Goal: Task Accomplishment & Management: Complete application form

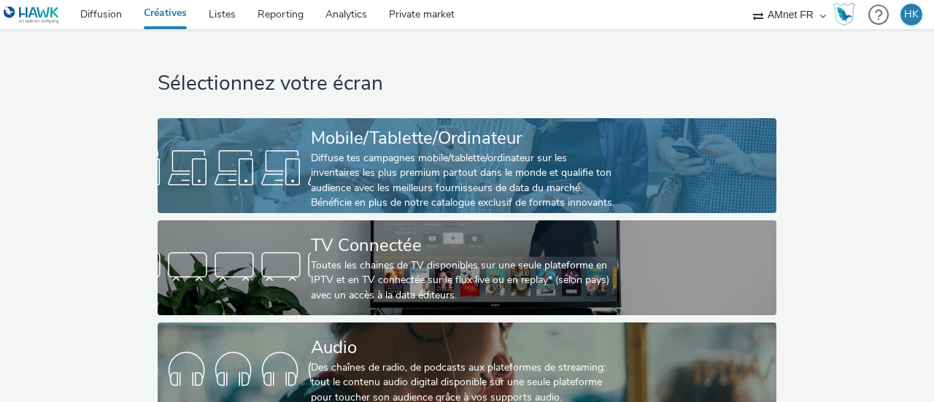
click at [493, 169] on div "Diffuse tes campagnes mobile/tablette/ordinateur sur les inventaires les plus p…" at bounding box center [464, 181] width 306 height 60
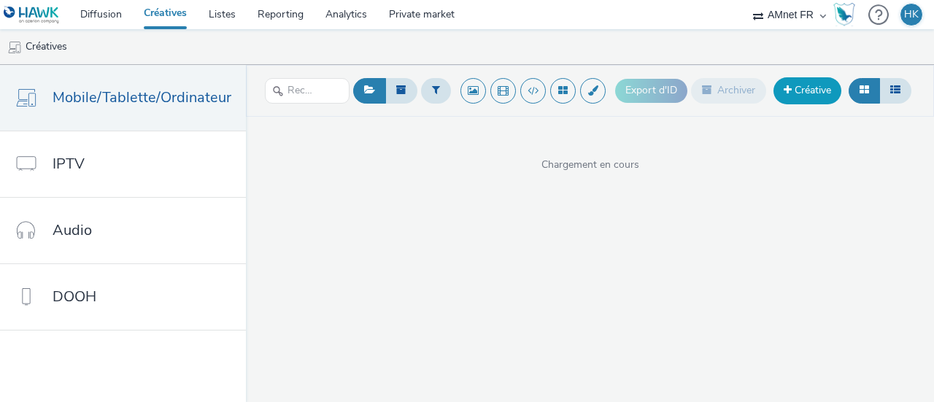
click at [808, 88] on link "Créative" at bounding box center [807, 90] width 68 height 26
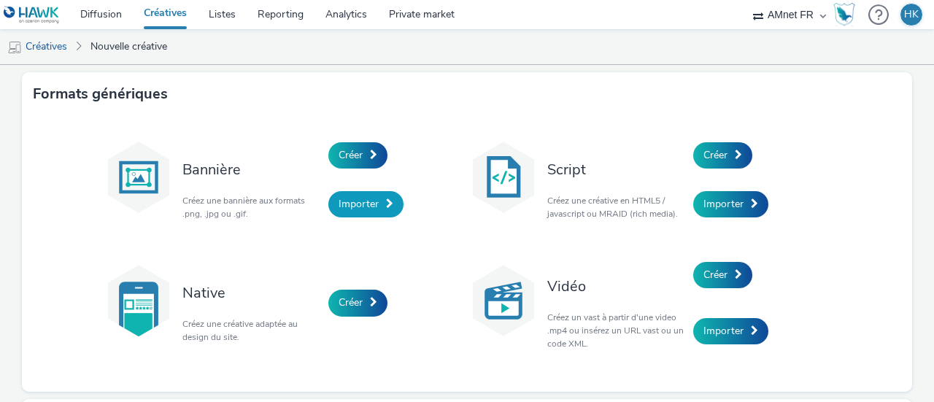
click at [351, 200] on span "Importer" at bounding box center [358, 204] width 40 height 14
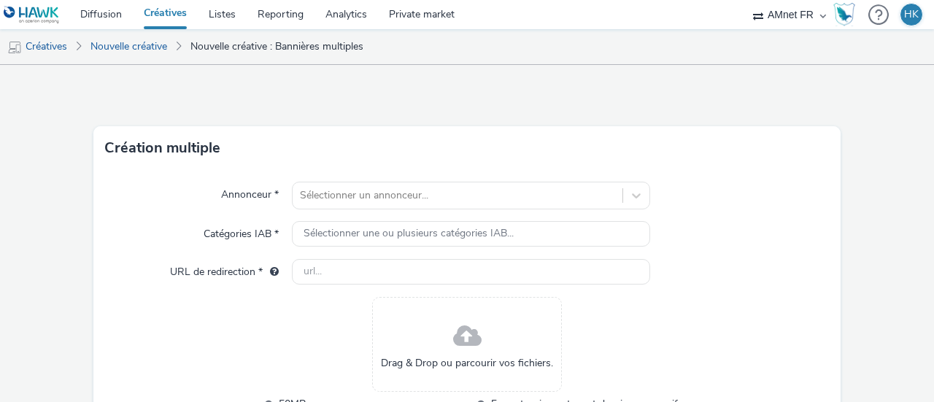
click at [351, 200] on div "Sélectionner un annonceur..." at bounding box center [471, 196] width 358 height 28
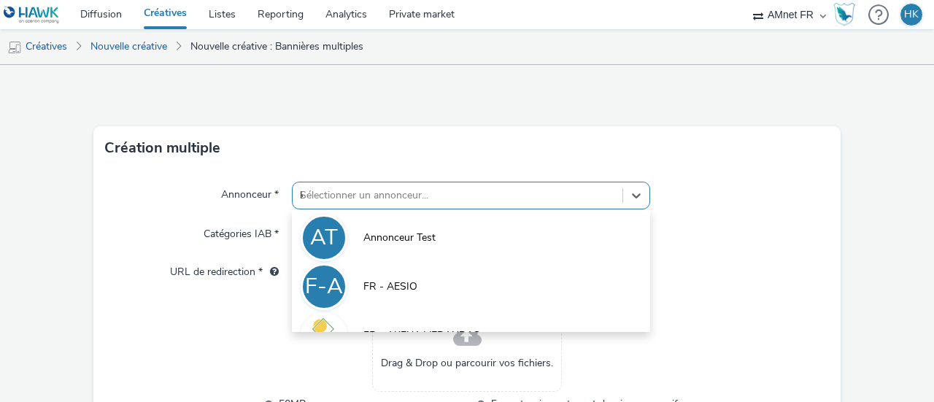
type input "kl"
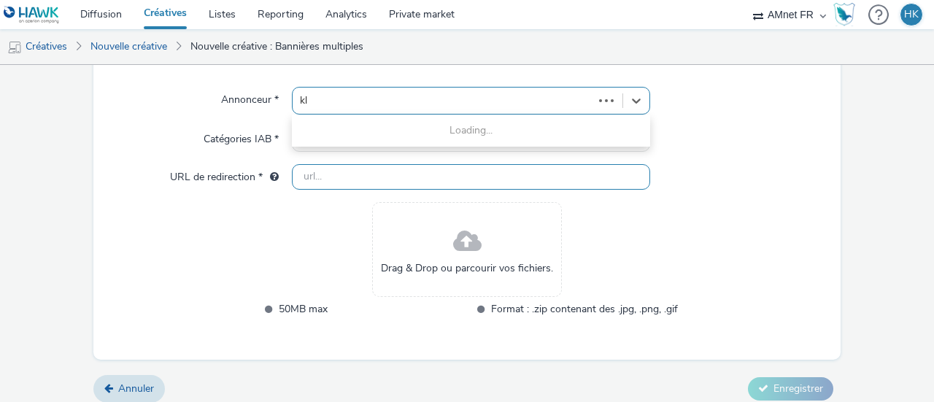
scroll to position [96, 0]
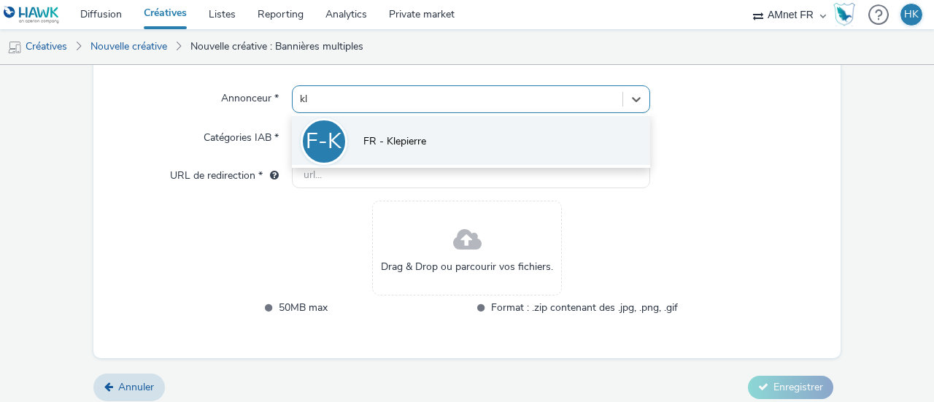
click at [390, 138] on span "FR - Klepierre" at bounding box center [394, 141] width 63 height 15
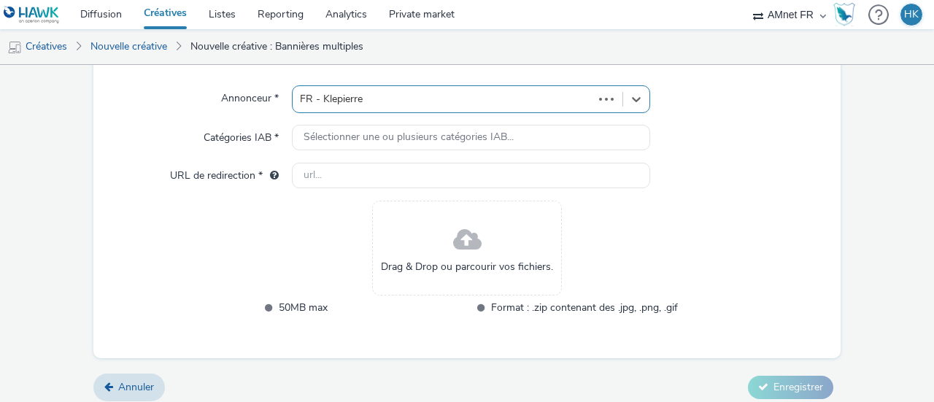
type input "http://klepierre.com"
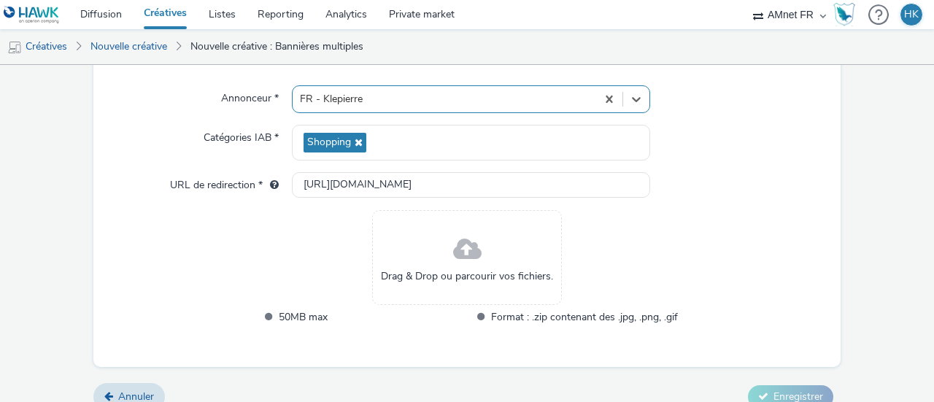
click at [357, 145] on icon at bounding box center [357, 142] width 12 height 10
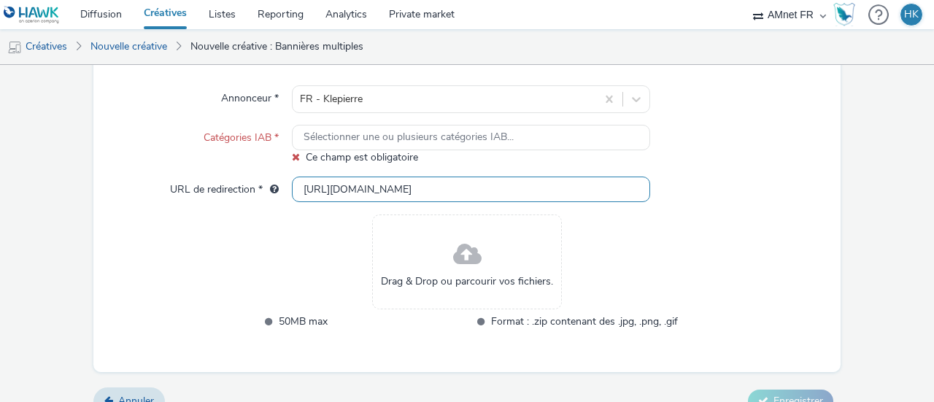
click at [384, 192] on input "http://klepierre.com" at bounding box center [471, 190] width 358 height 26
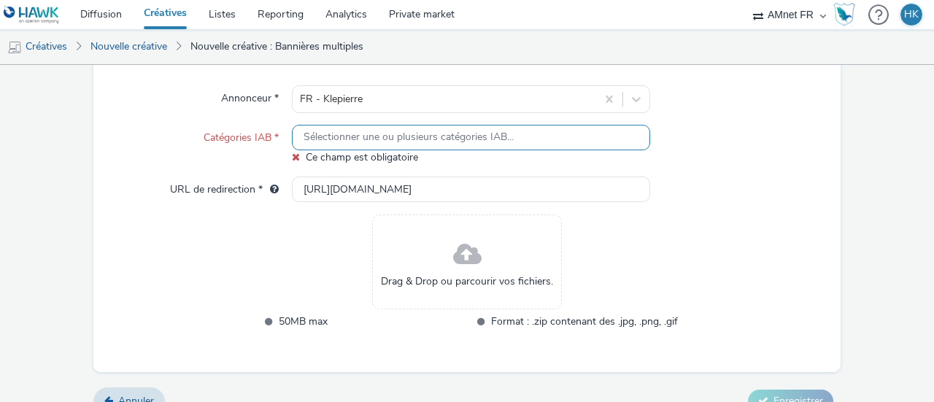
click at [392, 143] on span "Sélectionner une ou plusieurs catégories IAB..." at bounding box center [408, 137] width 210 height 12
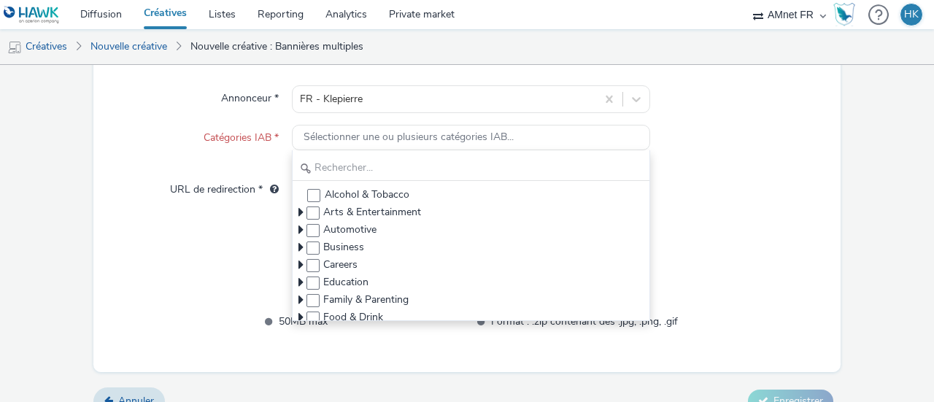
click at [265, 151] on div "Catégories IAB *" at bounding box center [198, 145] width 187 height 40
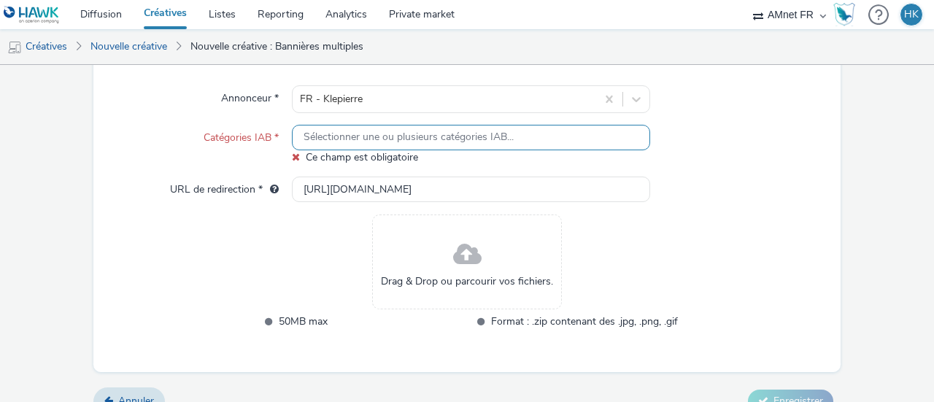
click at [303, 131] on span "Sélectionner une ou plusieurs catégories IAB..." at bounding box center [408, 137] width 210 height 12
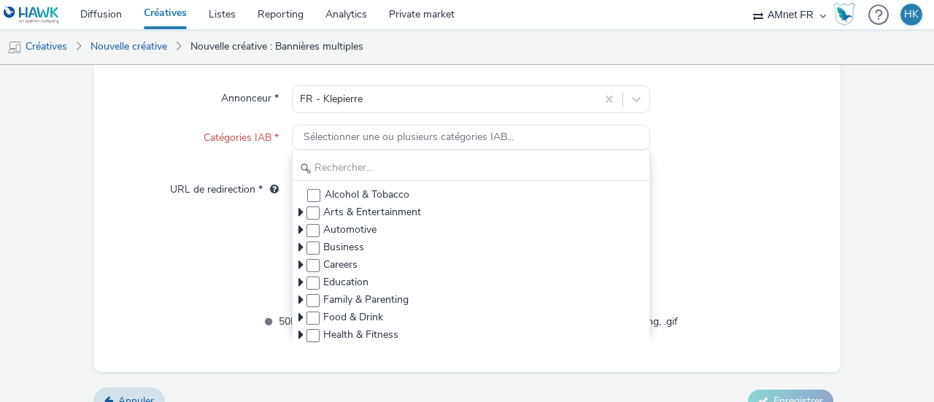
click at [249, 154] on div "Catégories IAB *" at bounding box center [198, 145] width 187 height 40
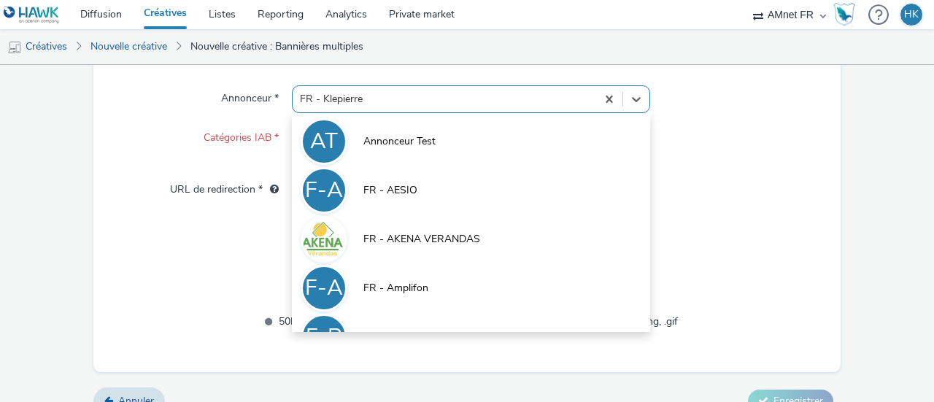
click at [451, 93] on div at bounding box center [444, 99] width 289 height 18
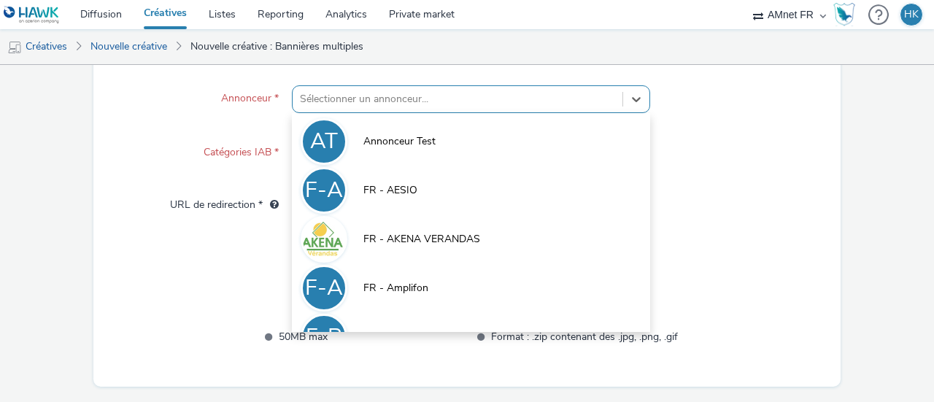
click at [488, 103] on div at bounding box center [457, 99] width 315 height 18
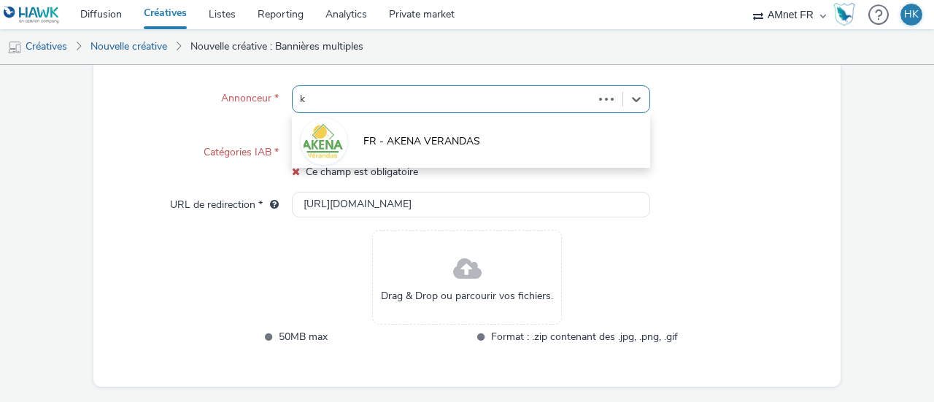
type input "kl"
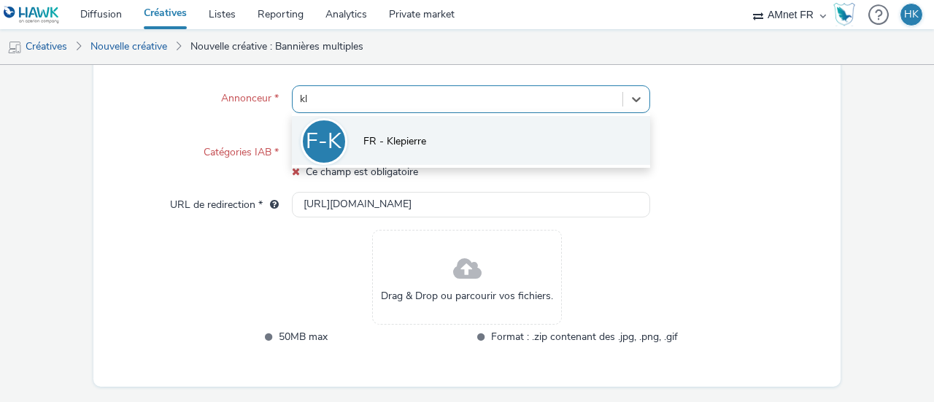
click at [429, 139] on li "F-K FR - Klepierre" at bounding box center [471, 140] width 358 height 49
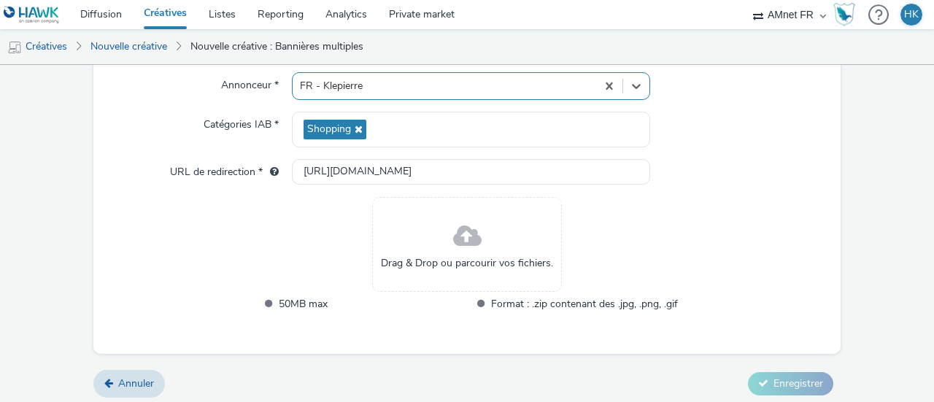
scroll to position [115, 0]
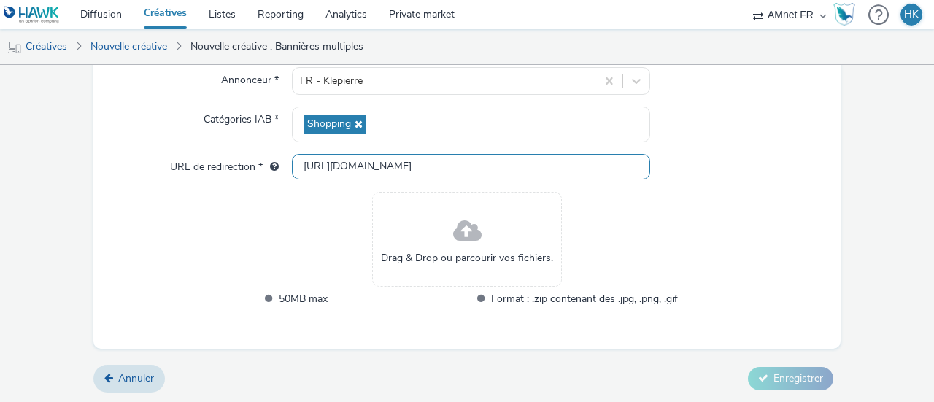
drag, startPoint x: 421, startPoint y: 159, endPoint x: 252, endPoint y: 169, distance: 168.8
click at [252, 169] on div "URL de redirection * http://klepierre.com" at bounding box center [467, 167] width 724 height 26
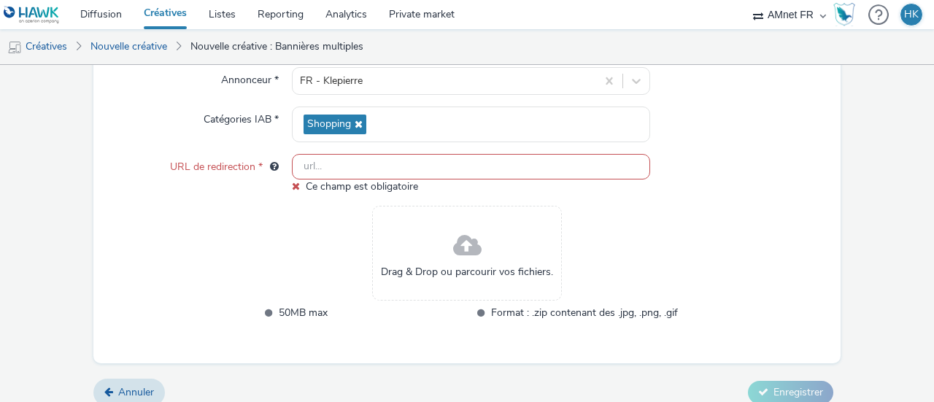
click at [345, 167] on input "text" at bounding box center [471, 167] width 358 height 26
paste input "https://oparinor.klepierre.fr/evenements-actualites/actualites/10000-euros-de-c…"
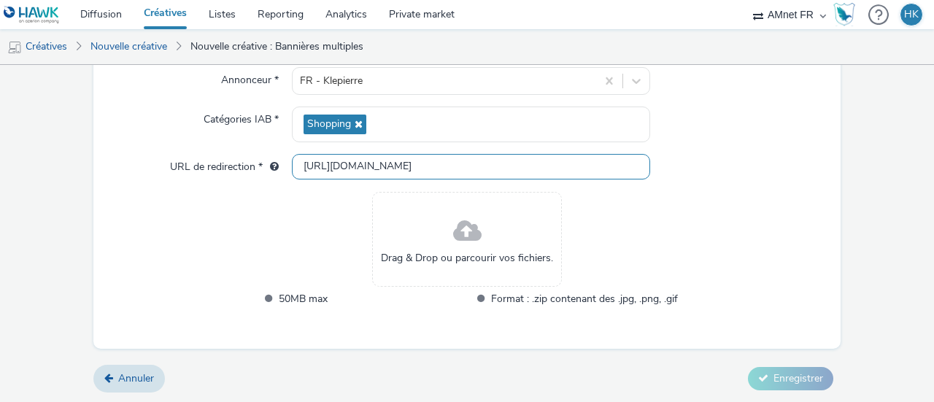
scroll to position [0, 66]
click at [702, 239] on div "Annonceur * FR - Klepierre Catégories IAB * Shopping URL de redirection * https…" at bounding box center [466, 201] width 747 height 293
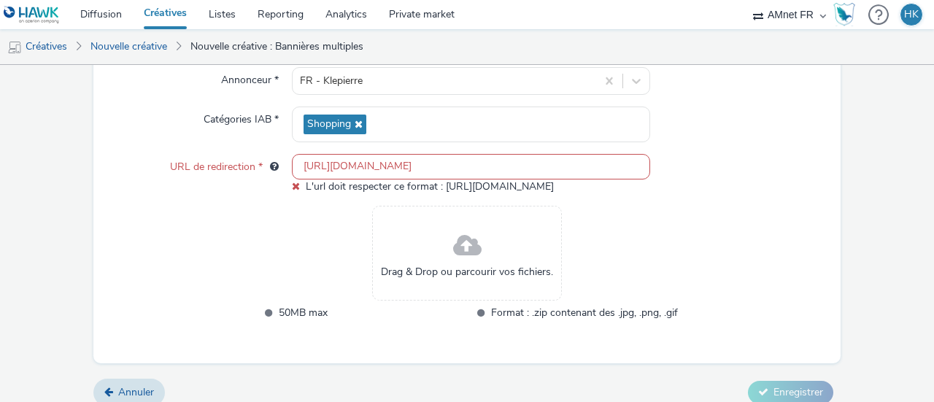
click at [457, 199] on div "Annonceur * FR - Klepierre Catégories IAB * Shopping URL de redirection * https…" at bounding box center [466, 209] width 747 height 308
drag, startPoint x: 299, startPoint y: 165, endPoint x: 820, endPoint y: 239, distance: 526.0
click at [820, 239] on div "Annonceur * FR - Klepierre Catégories IAB * Shopping URL de redirection * https…" at bounding box center [466, 209] width 747 height 308
paste input "text"
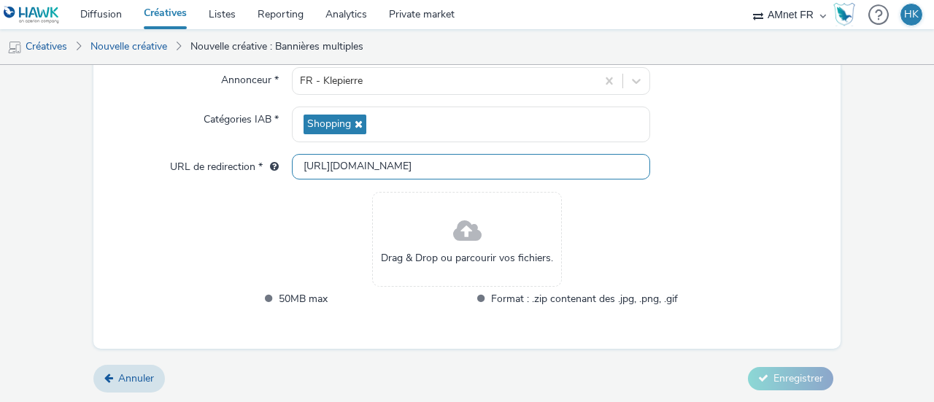
scroll to position [0, 61]
type input "https://oparinor.klepierre.fr/evenements-actualites/actualites/10000-euros-de-c…"
click at [881, 231] on form "Création multiple Annonceur * FR - Klepierre Catégories IAB * Shopping URL de r…" at bounding box center [467, 176] width 934 height 453
click at [463, 236] on span at bounding box center [467, 231] width 28 height 39
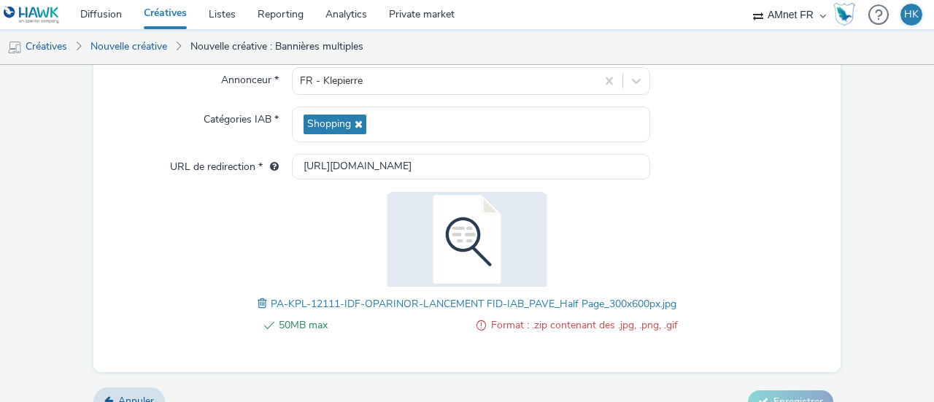
scroll to position [137, 0]
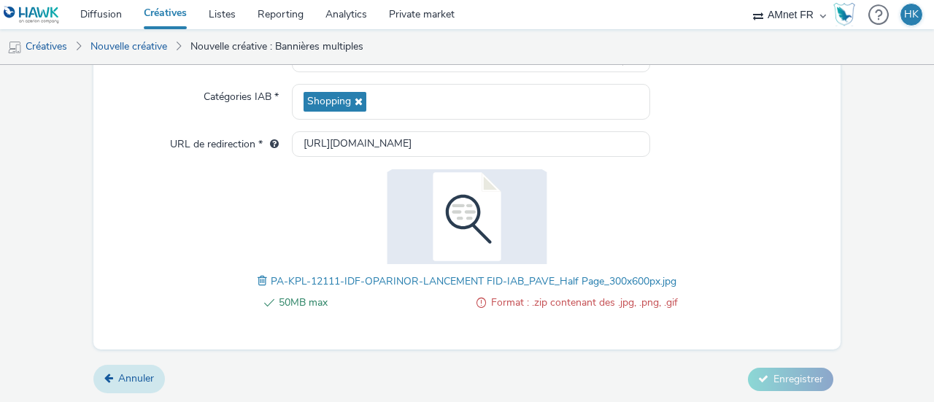
click at [127, 372] on span "Annuler" at bounding box center [136, 378] width 36 height 14
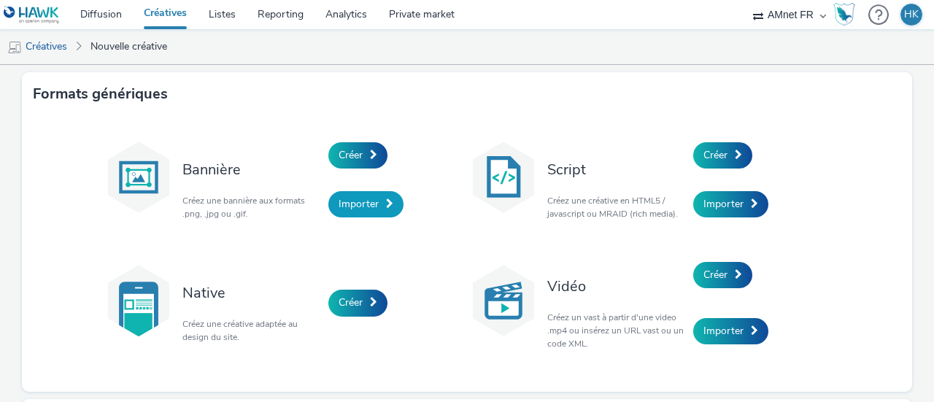
click at [343, 204] on span "Importer" at bounding box center [358, 204] width 40 height 14
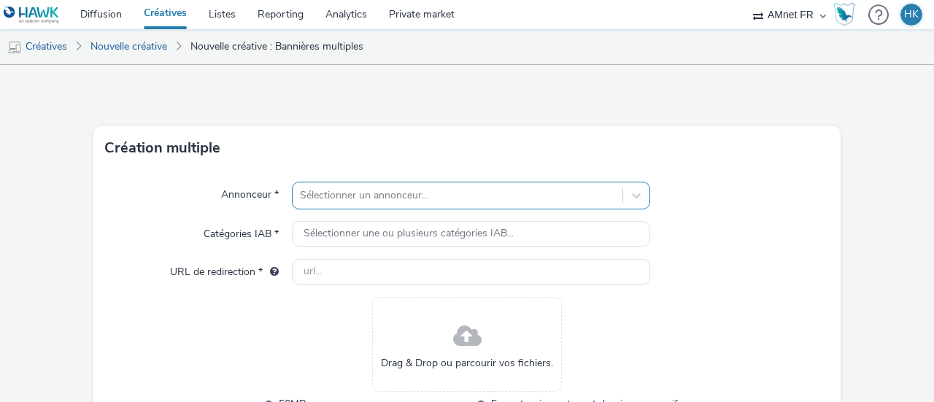
click at [376, 196] on div "Sélectionner un annonceur..." at bounding box center [471, 196] width 358 height 28
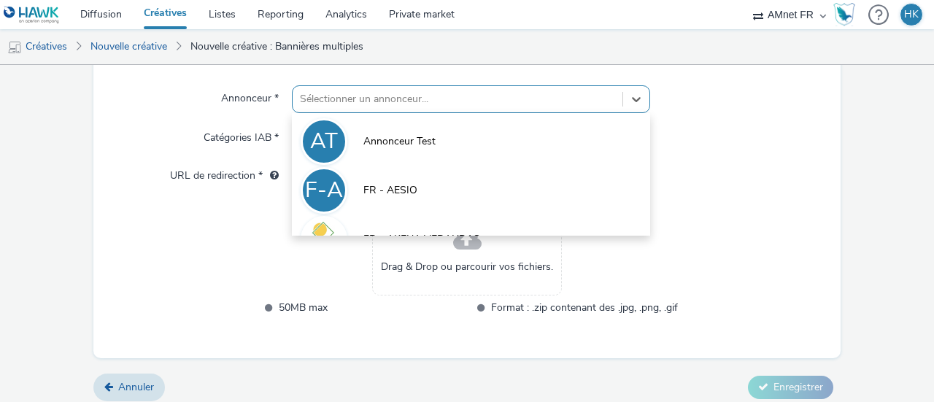
scroll to position [96, 0]
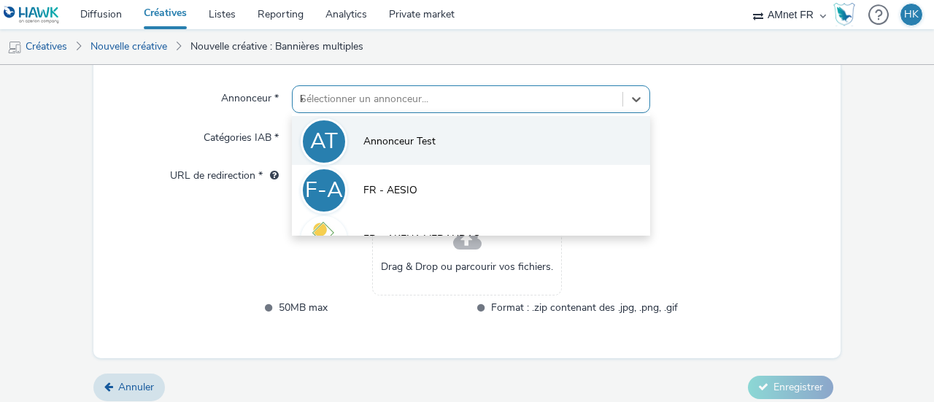
type input "kl"
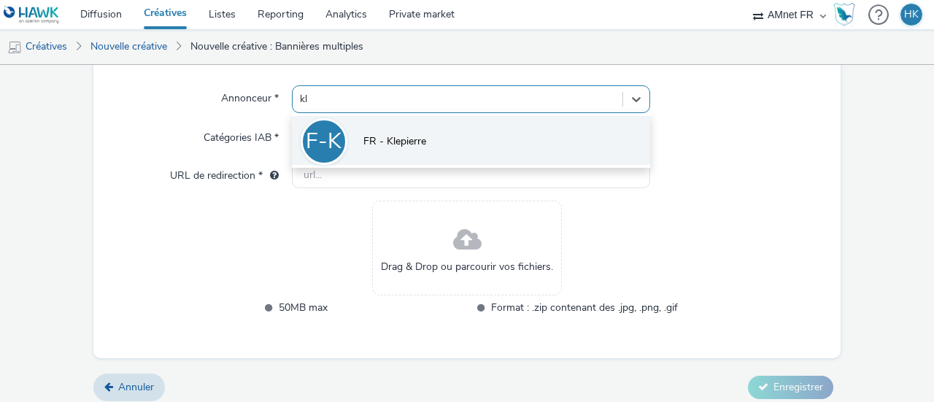
click at [394, 139] on span "FR - Klepierre" at bounding box center [394, 141] width 63 height 15
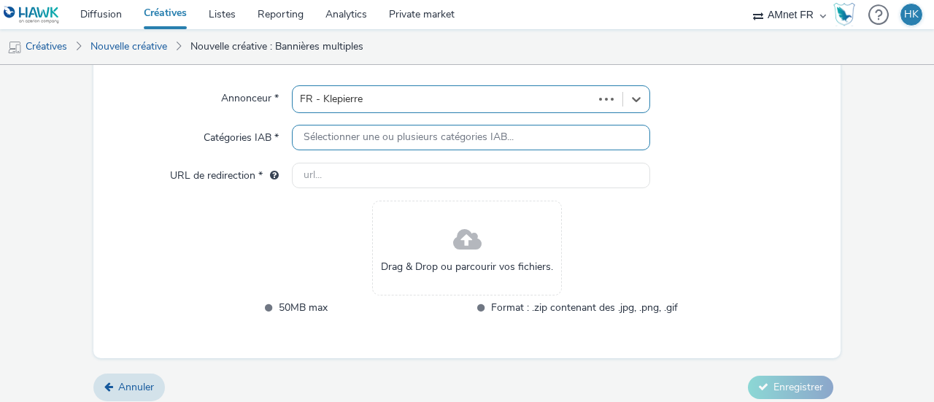
type input "http://klepierre.com"
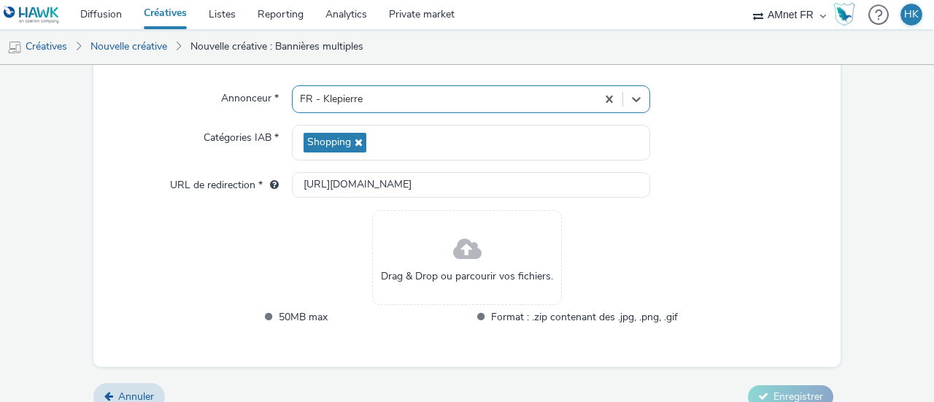
click at [453, 265] on span at bounding box center [467, 250] width 28 height 39
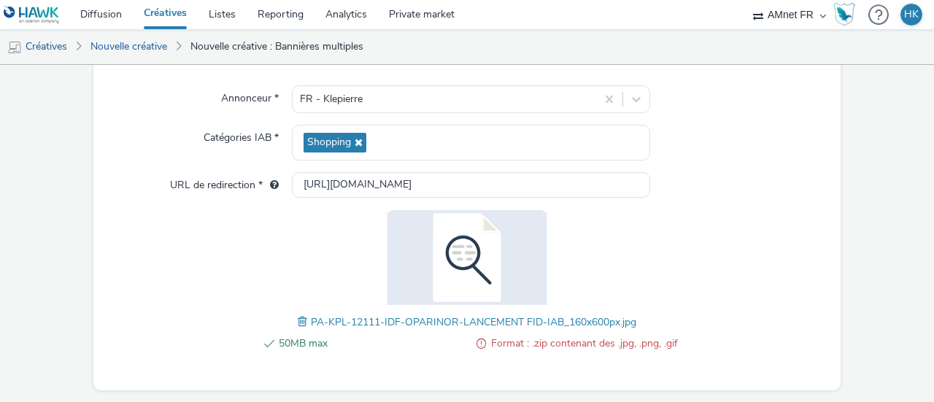
scroll to position [137, 0]
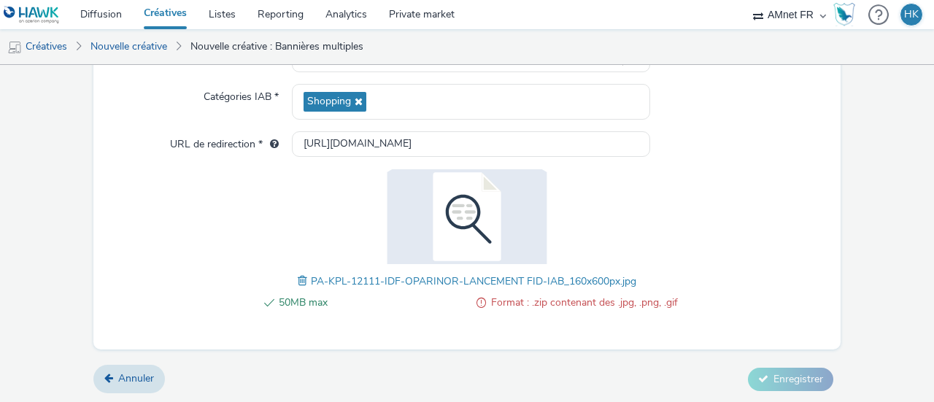
click at [621, 299] on span "Format : .zip contenant des .jpg, .png, .gif" at bounding box center [584, 303] width 187 height 18
click at [132, 376] on span "Annuler" at bounding box center [136, 378] width 36 height 14
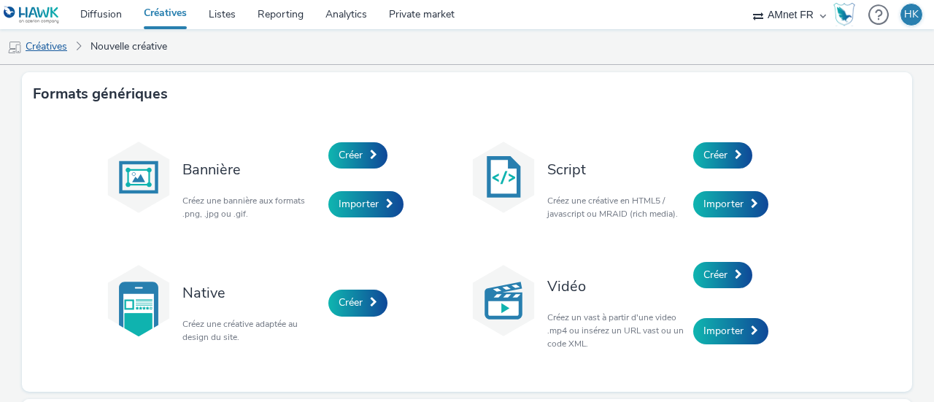
click at [50, 44] on link "Créatives" at bounding box center [37, 46] width 74 height 35
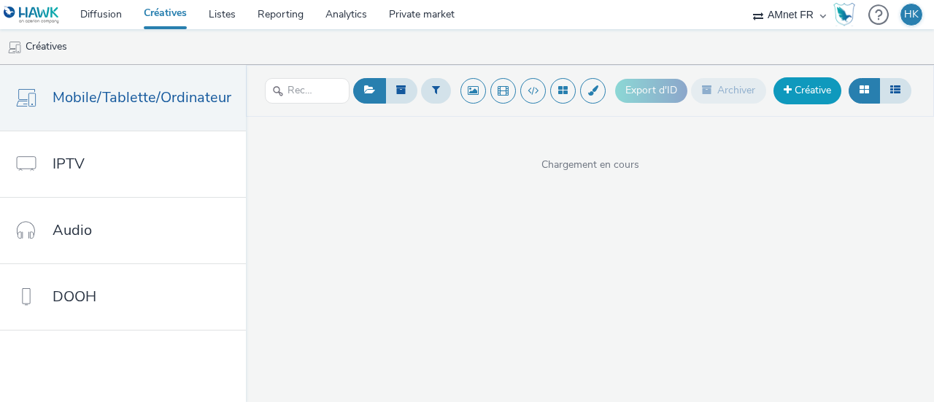
click at [800, 90] on link "Créative" at bounding box center [807, 90] width 68 height 26
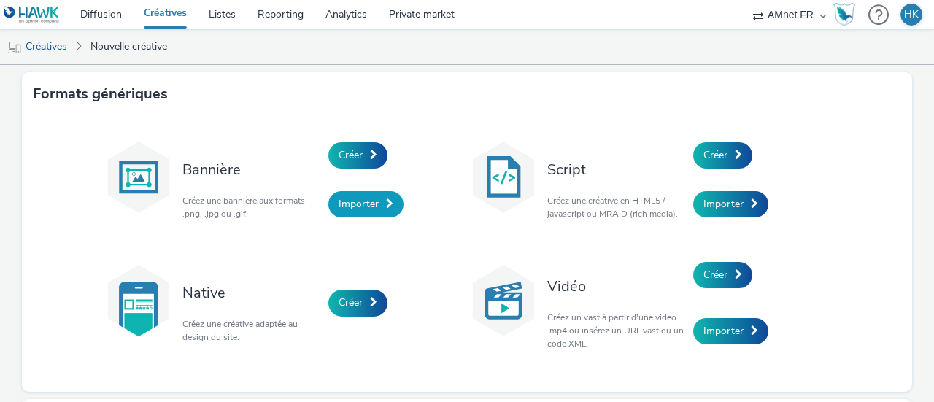
click at [372, 198] on span "Importer" at bounding box center [358, 204] width 40 height 14
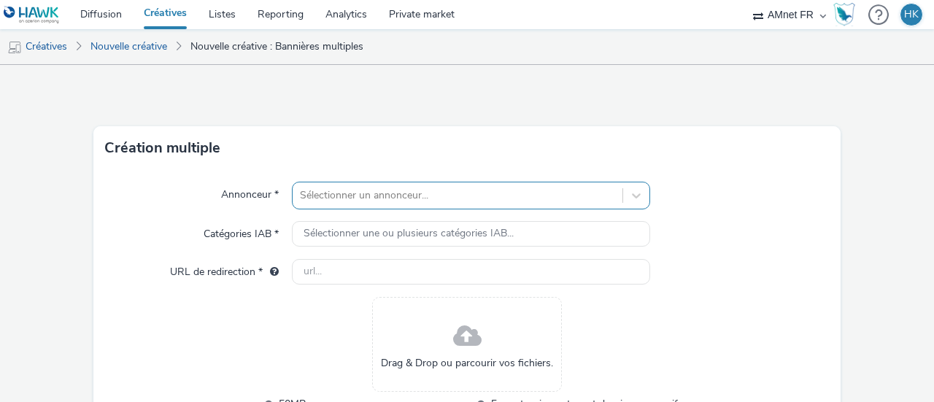
click at [365, 201] on div "Sélectionner un annonceur..." at bounding box center [471, 196] width 358 height 28
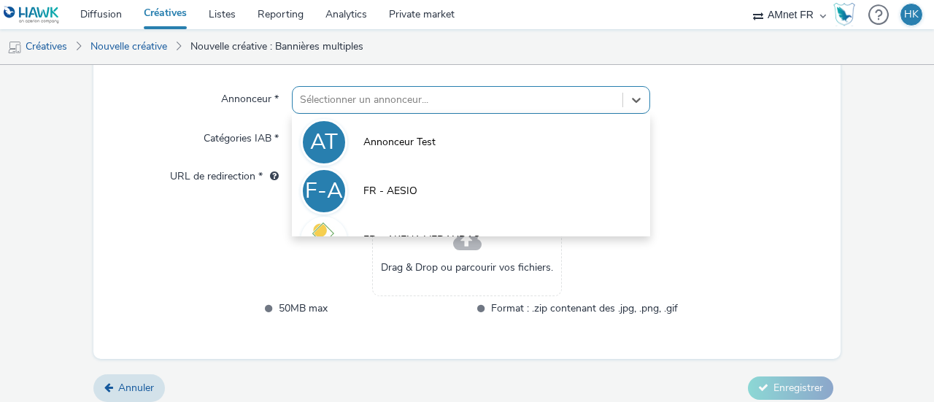
scroll to position [96, 0]
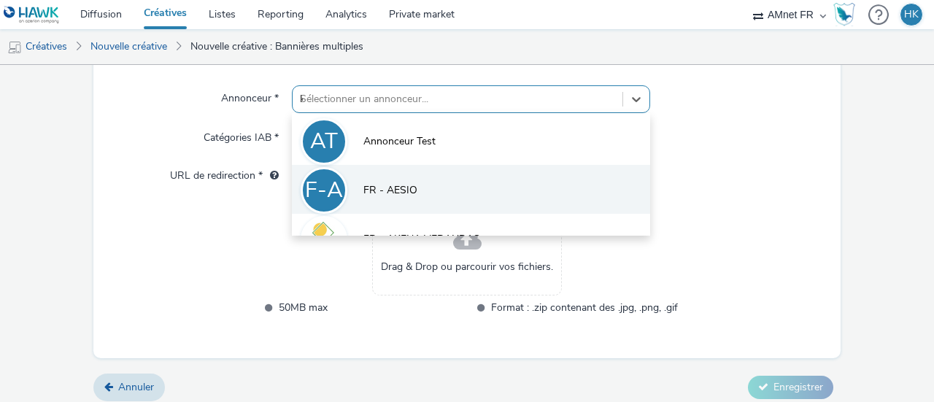
type input "kl"
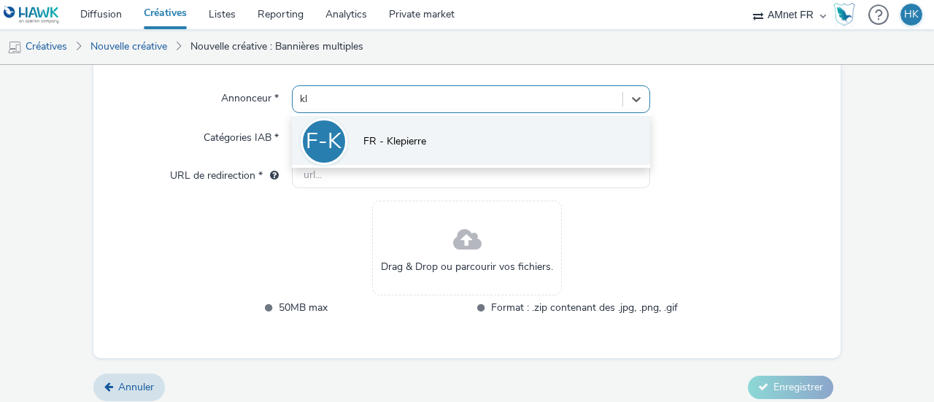
click at [403, 152] on li "F-K FR - Klepierre" at bounding box center [471, 140] width 358 height 49
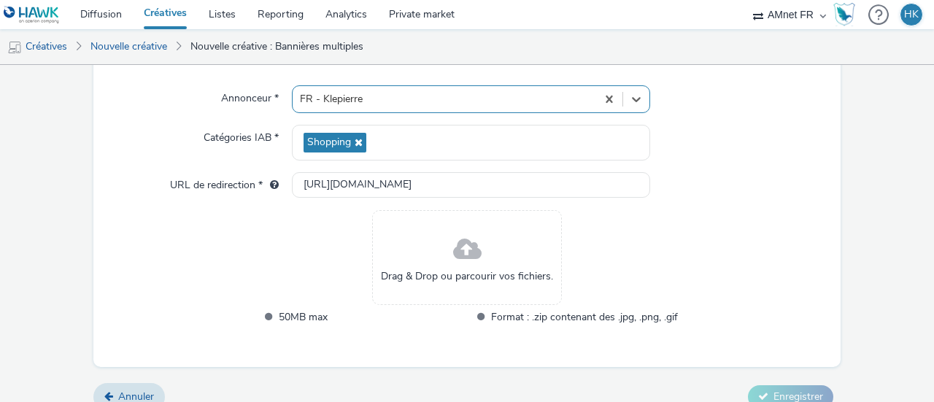
click at [465, 269] on span "Drag & Drop ou parcourir vos fichiers." at bounding box center [467, 276] width 172 height 15
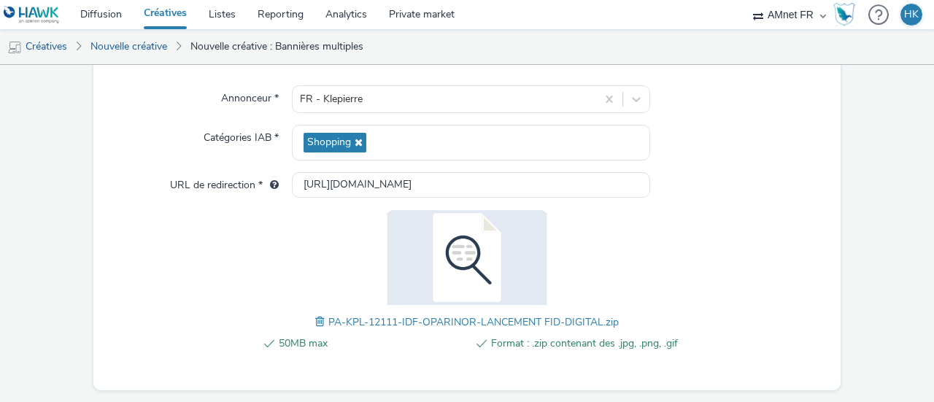
scroll to position [137, 0]
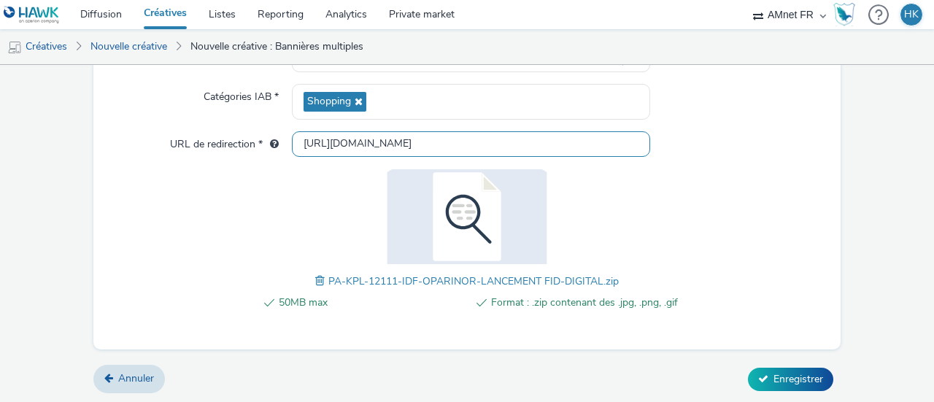
drag, startPoint x: 404, startPoint y: 145, endPoint x: 244, endPoint y: 132, distance: 160.3
click at [244, 132] on div "URL de redirection * http://klepierre.com" at bounding box center [467, 144] width 724 height 26
paste input "s://oparinor.klepierre.fr/evenements-actualites/actualites/10000-euros-de-cadea…"
type input "https://oparinor.klepierre.fr/evenements-actualites/actualites/10000-euros-de-c…"
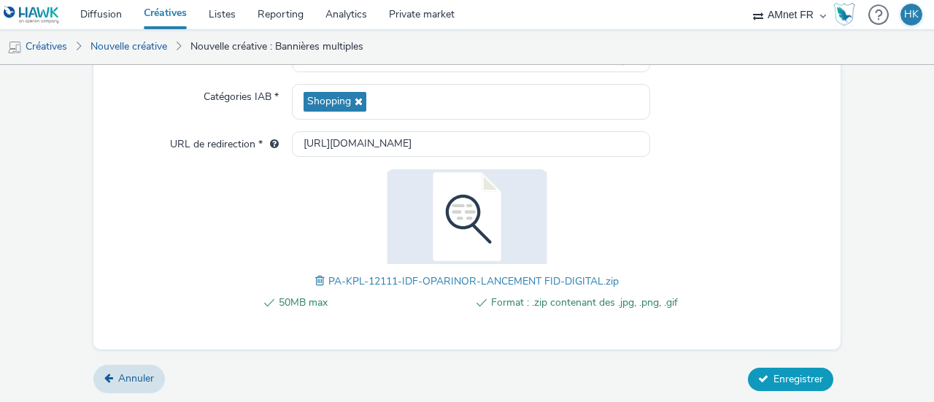
scroll to position [0, 0]
click at [797, 379] on span "Enregistrer" at bounding box center [798, 379] width 50 height 14
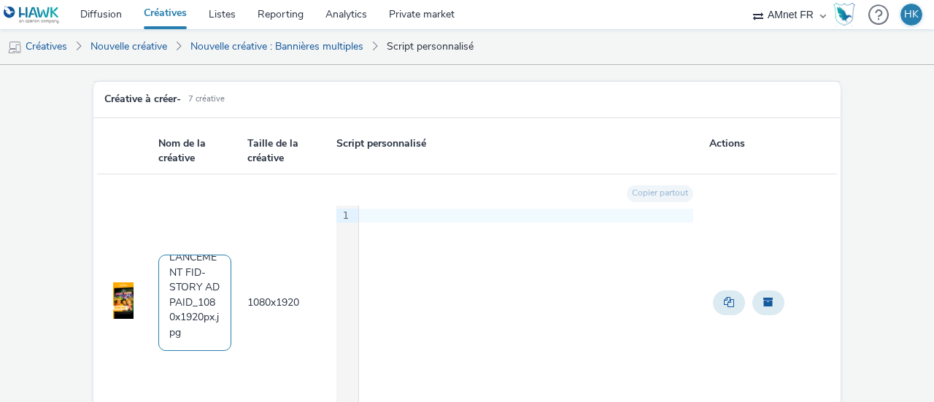
scroll to position [86, 0]
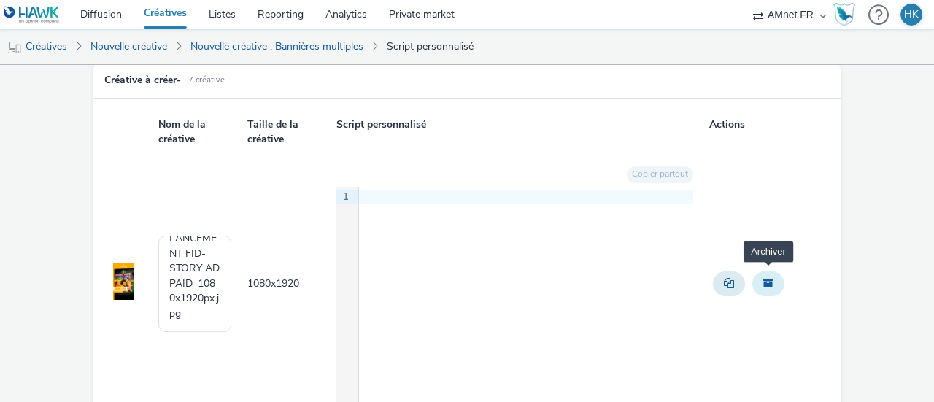
click at [763, 283] on span "Archiver" at bounding box center [768, 283] width 10 height 10
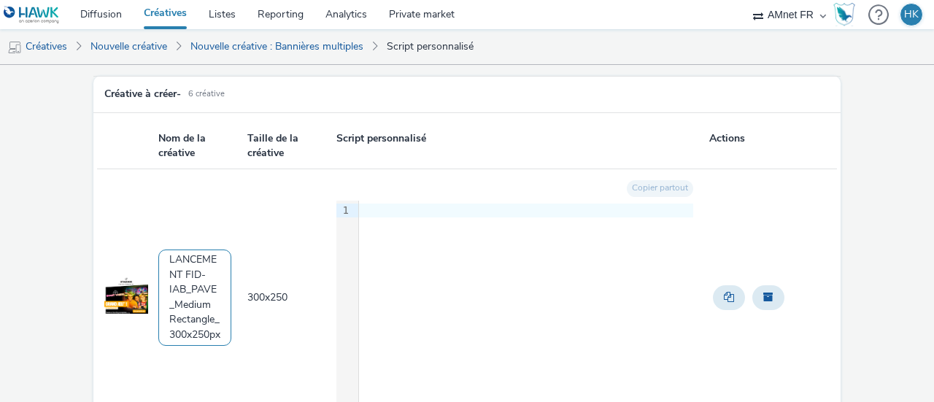
scroll to position [164, 0]
drag, startPoint x: 163, startPoint y: 263, endPoint x: 241, endPoint y: 357, distance: 121.2
click at [241, 357] on td "PA-KPL-12111-IDF-OPARINOR-LANCEMENT FID-IAB_PAVE_Medium Rectangle_300x250px.jpg" at bounding box center [201, 298] width 89 height 258
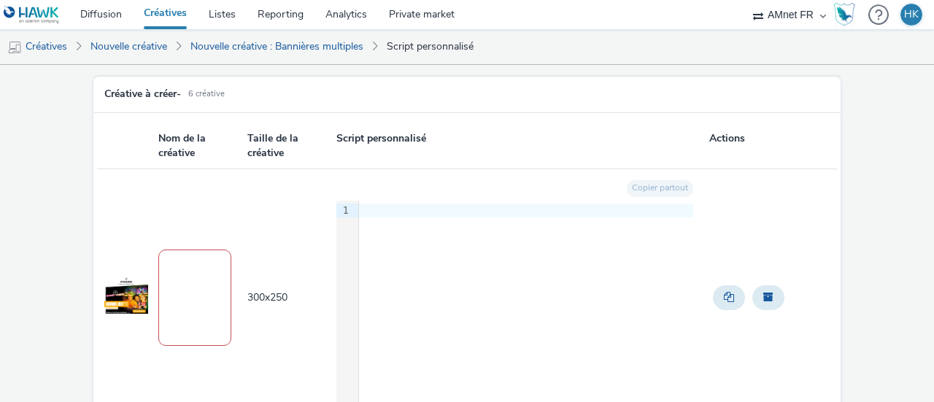
scroll to position [0, 0]
paste textarea "2025-04 - Klepierre - Val d'europe OP Studios - 300x600 - $NT$"
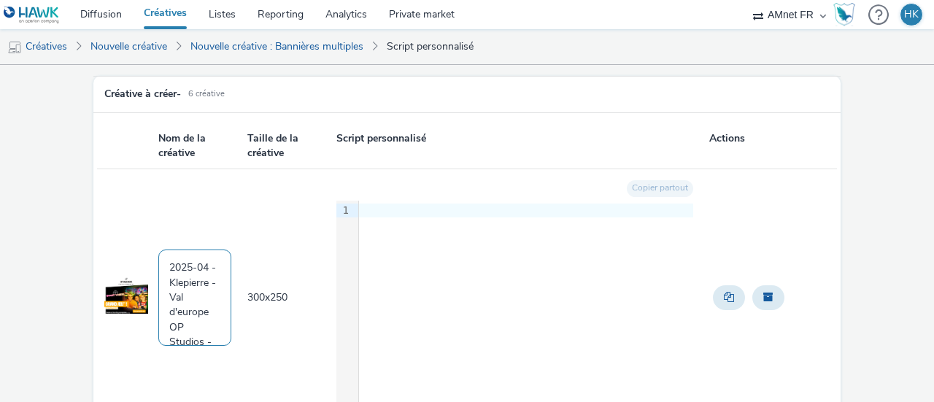
click at [178, 279] on textarea "2025-04 - Klepierre - Val d'europe OP Studios - 300x600 - $NT$" at bounding box center [194, 297] width 73 height 96
drag, startPoint x: 170, startPoint y: 307, endPoint x: 186, endPoint y: 279, distance: 32.0
click at [186, 279] on textarea "2025-09 - Klepierre - Val d'europe OP Studios - 300x600 - $NT$" at bounding box center [194, 297] width 73 height 96
drag, startPoint x: 171, startPoint y: 304, endPoint x: 184, endPoint y: 277, distance: 29.7
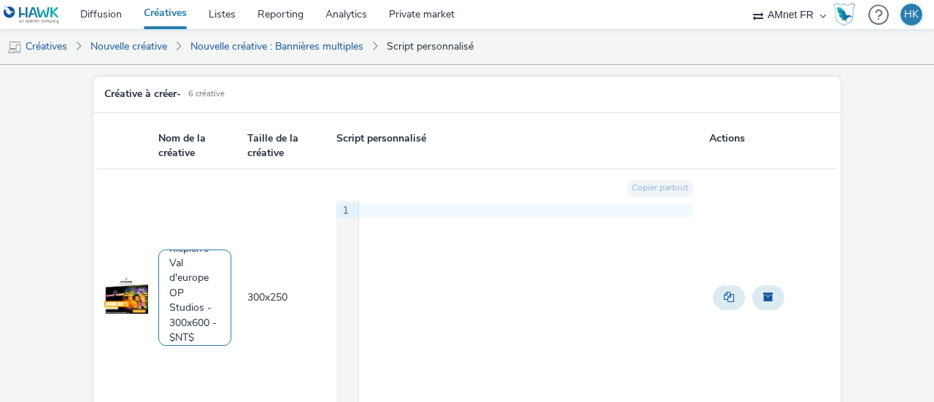
click at [184, 277] on textarea "2025-09 - Klepierre - Val d'europe OP Studios - 300x600 - $NT$" at bounding box center [194, 297] width 73 height 96
drag, startPoint x: 206, startPoint y: 300, endPoint x: 169, endPoint y: 297, distance: 36.6
click at [169, 297] on textarea "2025-09 - Klepierre - Oparinor OP Studios - 300x600 - $NT$" at bounding box center [194, 297] width 73 height 96
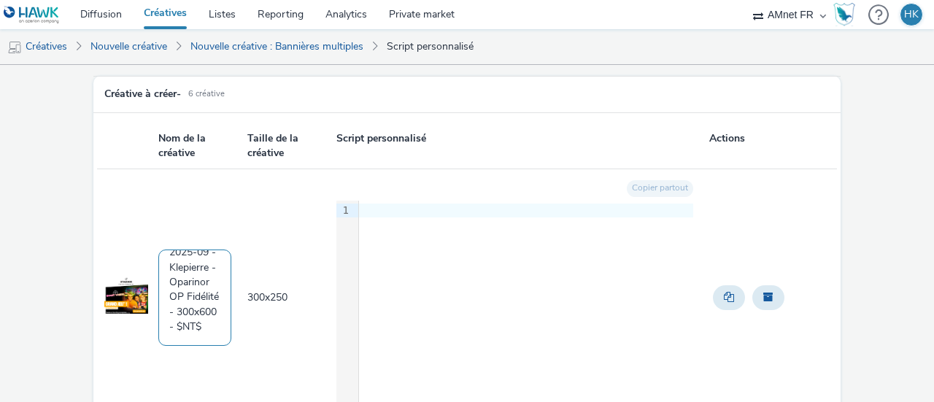
click at [201, 297] on textarea "2025-09 - Klepierre - Oparinor OP Fidélité - 300x600 - $NT$" at bounding box center [194, 297] width 73 height 96
type textarea "2025-09 - Klepierre - Oparinor OP Fidélité - 300x250 - $NT$"
click at [246, 339] on td "300 x 250" at bounding box center [290, 298] width 89 height 258
drag, startPoint x: 197, startPoint y: 325, endPoint x: 120, endPoint y: 222, distance: 128.2
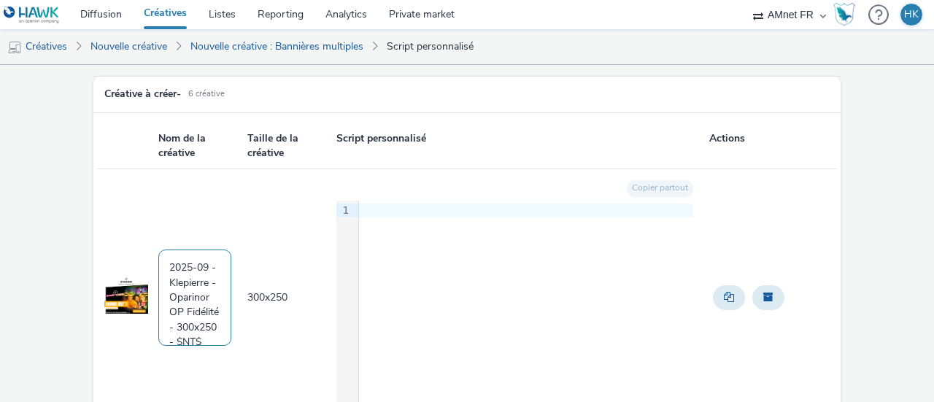
click at [120, 222] on tr "2025-09 - Klepierre - Oparinor OP Fidélité - 300x250 - $NT$ 300 x 250 Copier pa…" at bounding box center [467, 298] width 740 height 258
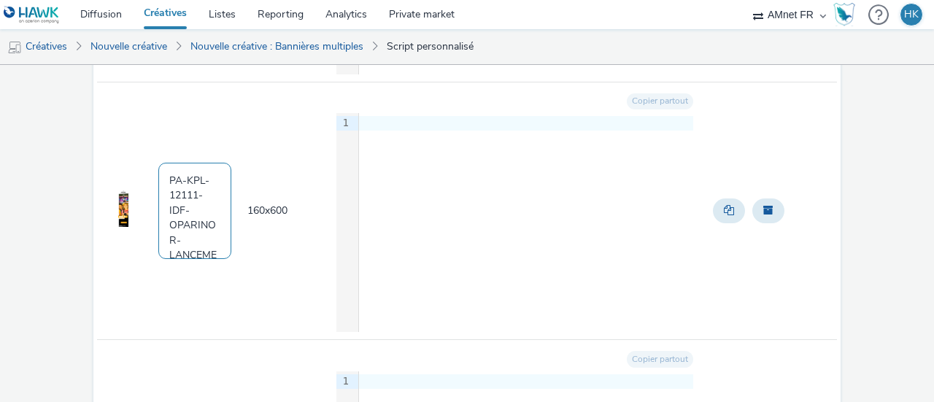
drag, startPoint x: 201, startPoint y: 241, endPoint x: 121, endPoint y: 152, distance: 119.3
click at [121, 152] on tr "PA-KPL-12111-IDF-OPARINOR-LANCEMENT FID-IAB_160x600px.jpg 160 x 600 Copier part…" at bounding box center [467, 211] width 740 height 258
paste textarea "2025-09 - Klepierre - Oparinor OP Fidélité - 300x250 - $NT$"
click at [179, 217] on textarea "2025-09 - Klepierre - Oparinor OP Fidélité - 300x250 - $NT$" at bounding box center [194, 211] width 73 height 96
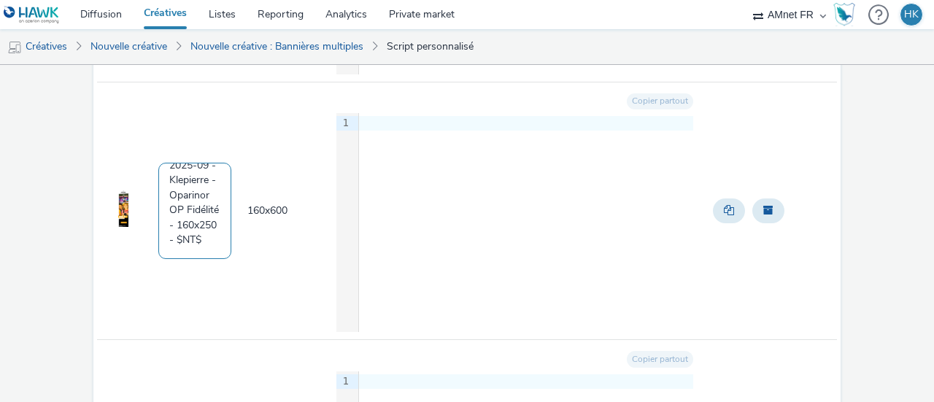
click at [202, 217] on textarea "2025-09 - Klepierre - Oparinor OP Fidélité - 160x250 - $NT$" at bounding box center [194, 211] width 73 height 96
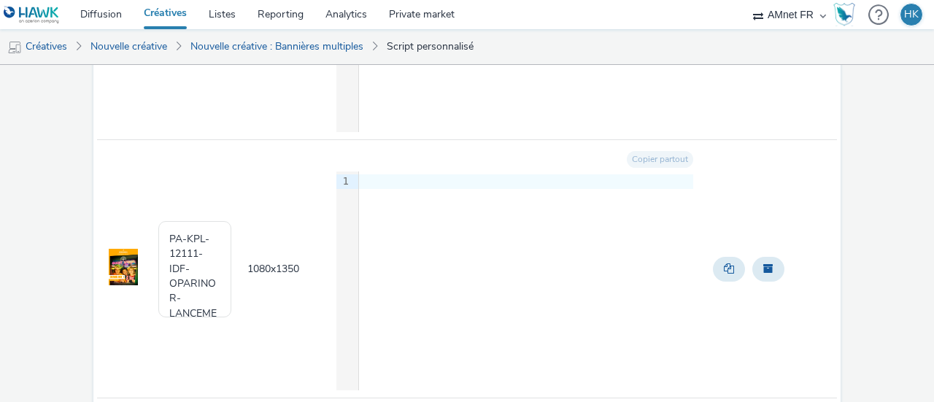
scroll to position [702, 0]
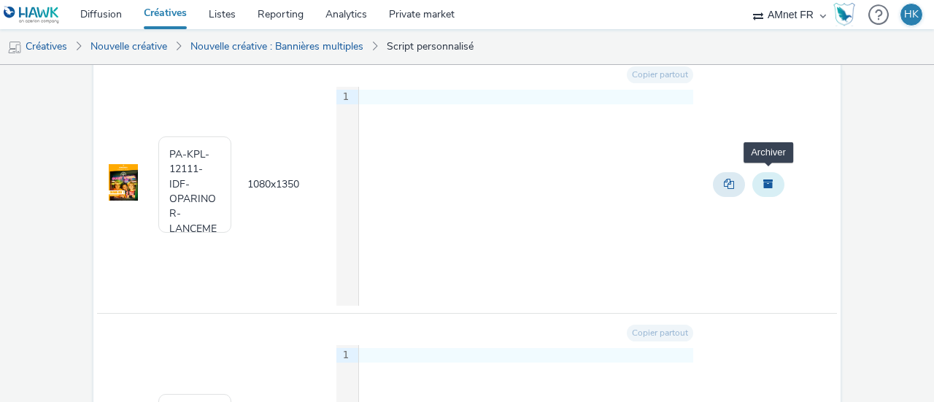
type textarea "2025-09 - Klepierre - Oparinor OP Fidélité - 160x600 - $NT$"
click at [763, 181] on span "Archiver" at bounding box center [768, 184] width 10 height 10
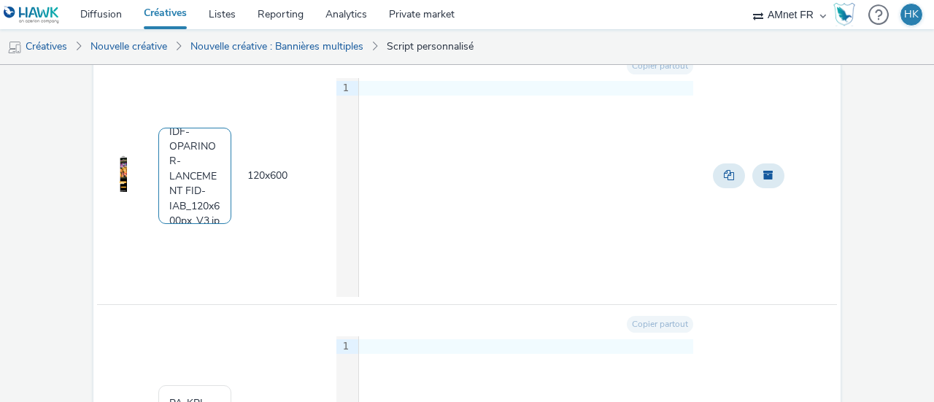
scroll to position [120, 0]
drag, startPoint x: 163, startPoint y: 140, endPoint x: 221, endPoint y: 224, distance: 101.8
click at [221, 224] on td "PA-KPL-12111-IDF-OPARINOR-LANCEMENT FID-IAB_120x600px_V3.jpg" at bounding box center [201, 176] width 89 height 258
paste textarea "2025-09 - Klepierre - Oparinor OP Fidélité - 300x250 - $NT$"
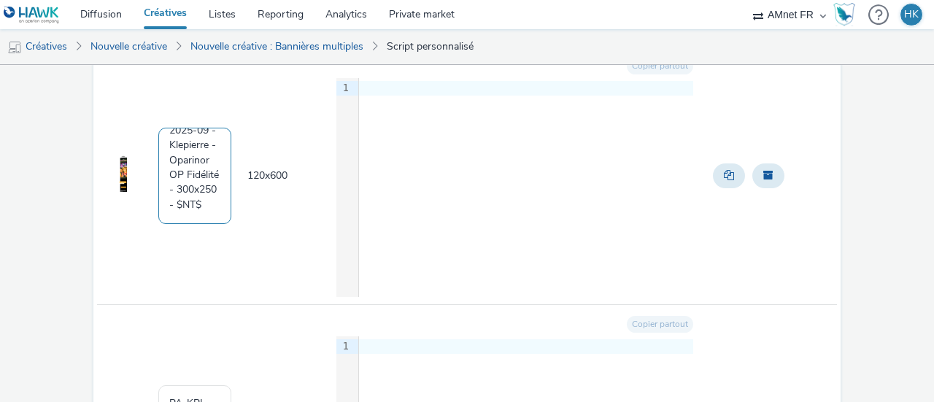
click at [179, 168] on textarea "2025-09 - Klepierre - Oparinor OP Fidélité - 300x250 - $NT$" at bounding box center [194, 176] width 73 height 96
click at [203, 172] on textarea "2025-09 - Klepierre - Oparinor OP Fidélité - 120x250 - $NT$" at bounding box center [194, 176] width 73 height 96
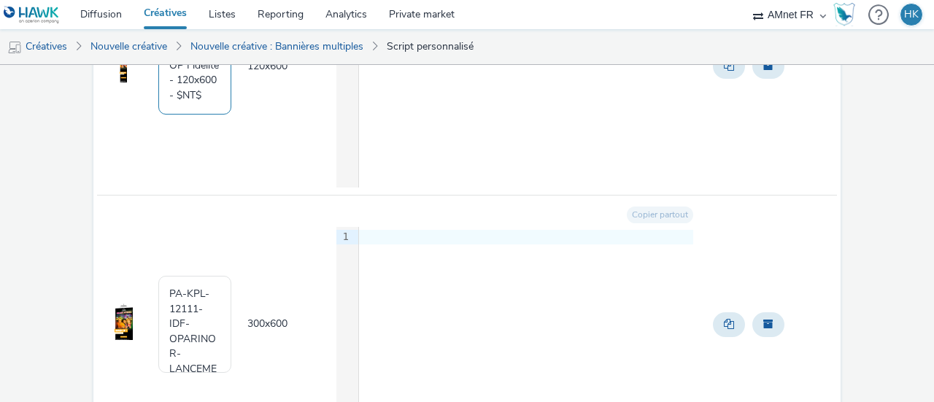
scroll to position [940, 0]
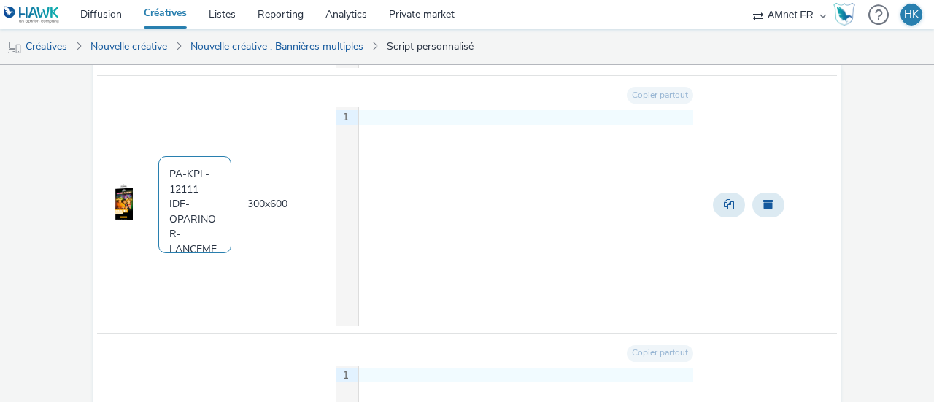
type textarea "2025-09 - Klepierre - Oparinor OP Fidélité - 120x600 - $NT$"
drag, startPoint x: 207, startPoint y: 239, endPoint x: 109, endPoint y: 112, distance: 161.2
click at [109, 112] on tr "PA-KPL-12111-IDF-OPARINOR-LANCEMENT FID-IAB_PAVE_Half Page_300x600px.jpg 300 x …" at bounding box center [467, 205] width 740 height 258
paste textarea "2025-09 - Klepierre - Oparinor OP Fidélité - 300x250 - $NT$"
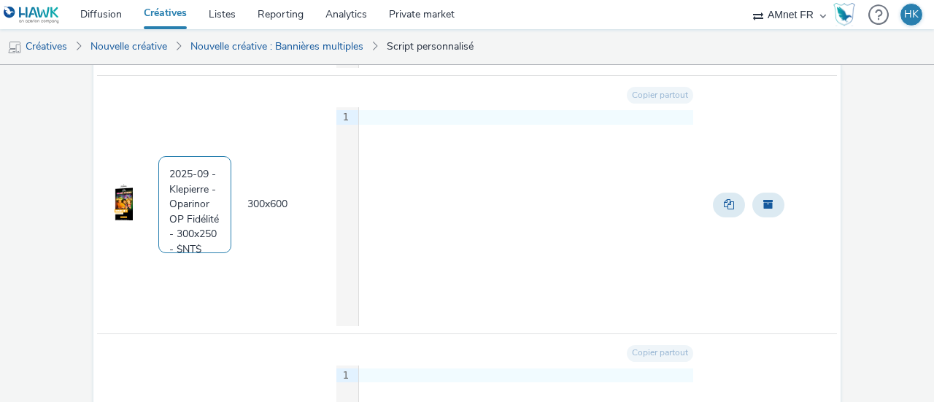
scroll to position [79, 0]
click at [201, 212] on textarea "2025-09 - Klepierre - Oparinor OP Fidélité - 300x250 - $NT$" at bounding box center [194, 204] width 73 height 96
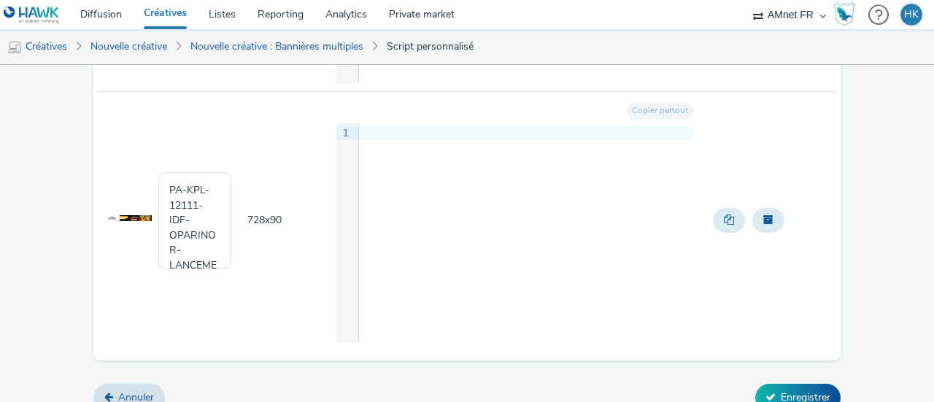
scroll to position [1193, 0]
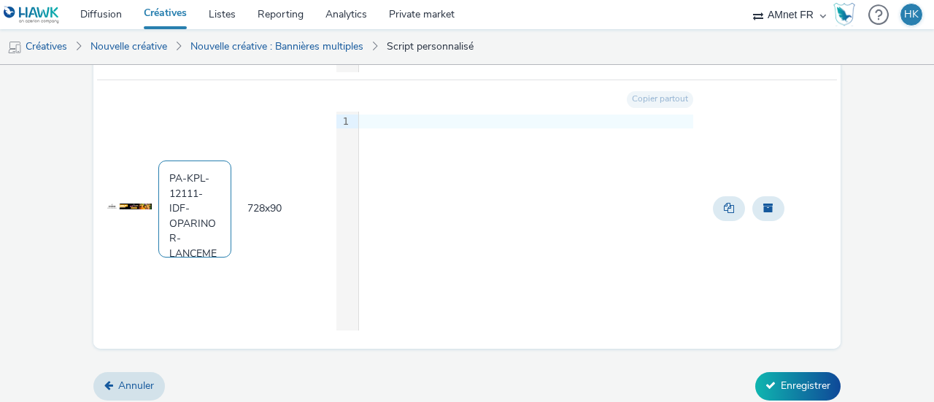
type textarea "2025-09 - Klepierre - Oparinor OP Fidélité - 300x600 - $NT$"
drag, startPoint x: 193, startPoint y: 236, endPoint x: 115, endPoint y: 125, distance: 135.0
click at [115, 125] on tr "PA-KPL-12111-IDF-OPARINOR-LANCEMENT FID-IAB_728x90px.jpg 728 x 90 Copier partou…" at bounding box center [467, 208] width 740 height 257
paste textarea "2025-09 - Klepierre - Oparinor OP Fidélité - 300x250 - $NT$"
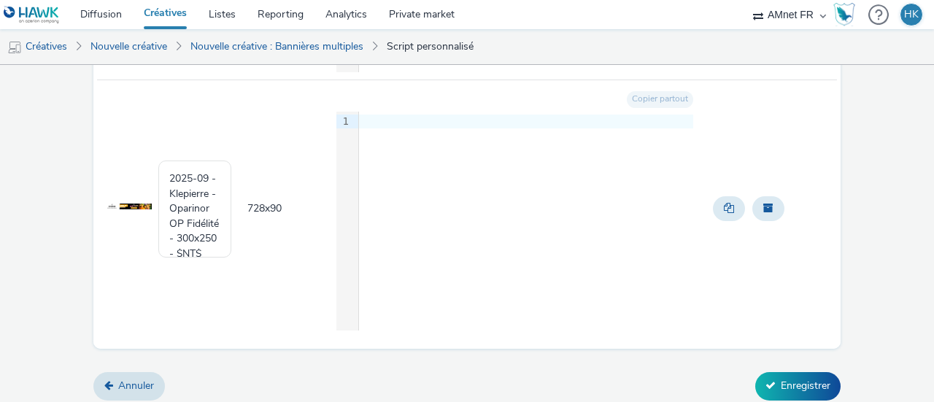
click at [115, 125] on td at bounding box center [127, 208] width 60 height 257
click at [187, 217] on textarea "2025-09 - Klepierre - Oparinor OP Fidélité - 300x250 - $NT$" at bounding box center [194, 208] width 73 height 96
click at [203, 218] on textarea "2025-09 - Klepierre - Oparinor OP Fidélité - 728x250 - $NT$" at bounding box center [194, 208] width 73 height 96
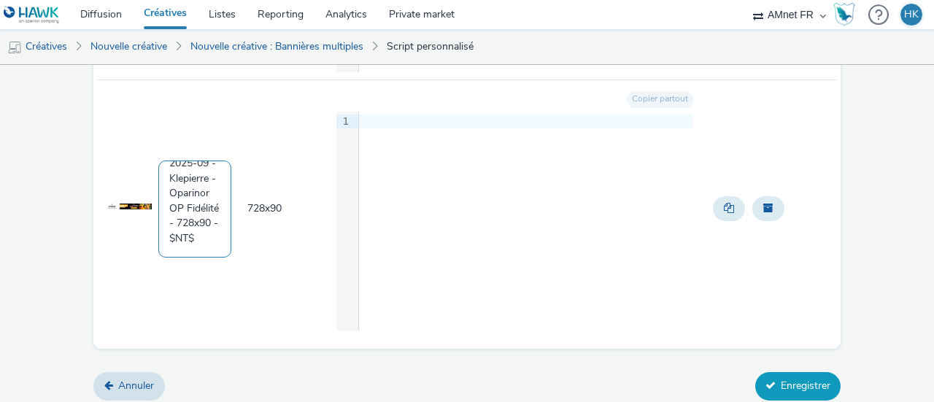
type textarea "2025-09 - Klepierre - Oparinor OP Fidélité - 728x90 - $NT$"
click at [797, 378] on button "Enregistrer" at bounding box center [797, 386] width 85 height 28
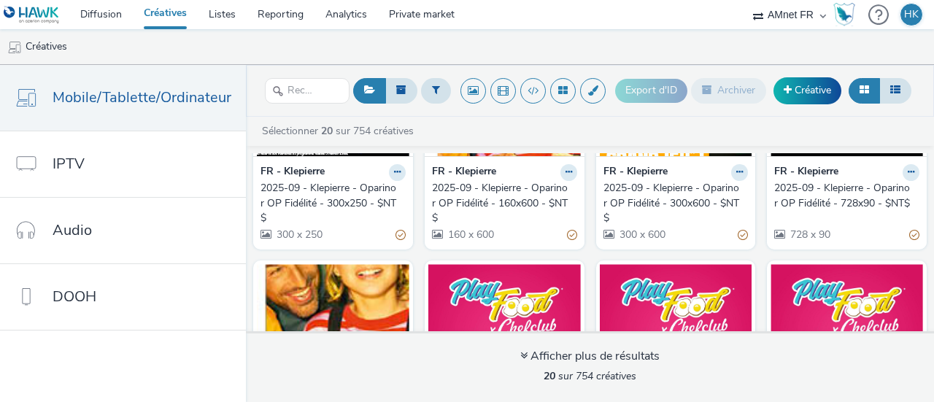
scroll to position [142, 0]
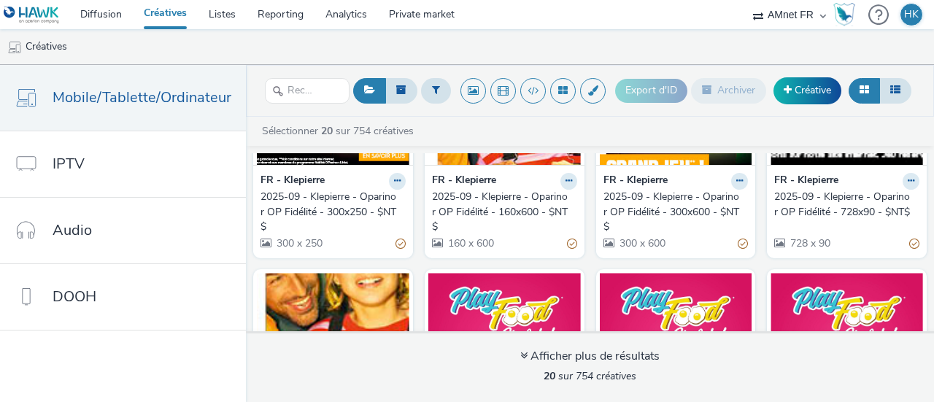
click at [314, 197] on div "2025-09 - Klepierre - Oparinor OP Fidélité - 300x250 - $NT$" at bounding box center [329, 212] width 139 height 44
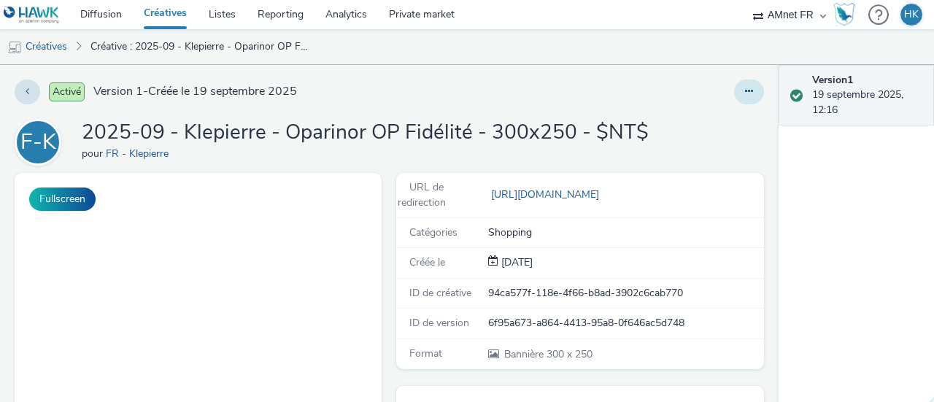
click at [734, 96] on button at bounding box center [749, 92] width 30 height 25
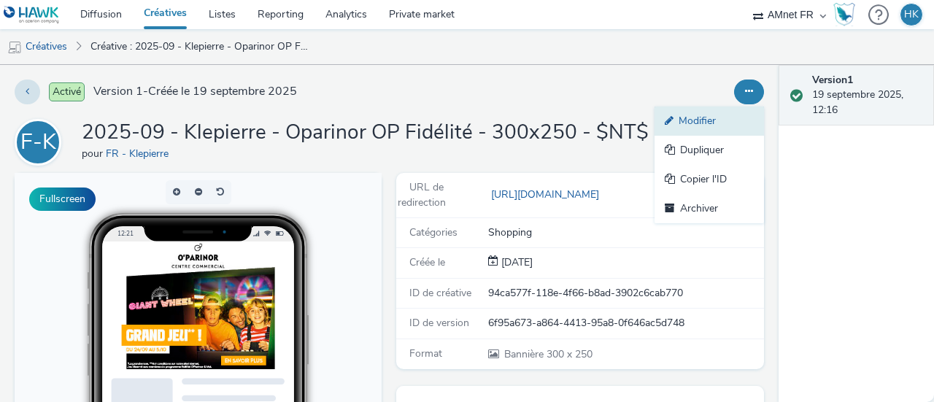
click at [684, 119] on link "Modifier" at bounding box center [708, 120] width 109 height 29
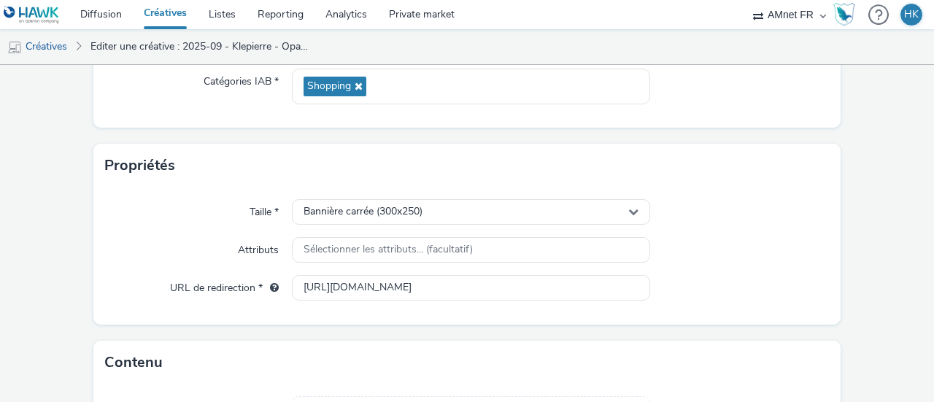
scroll to position [115, 0]
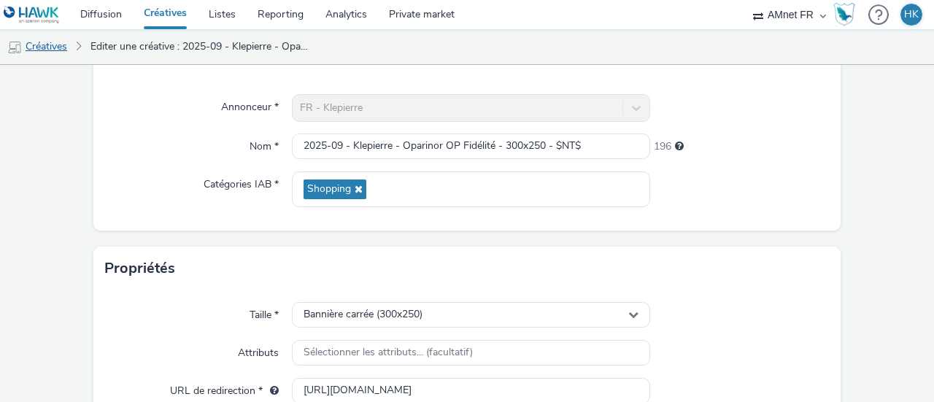
click at [47, 47] on link "Créatives" at bounding box center [37, 46] width 74 height 35
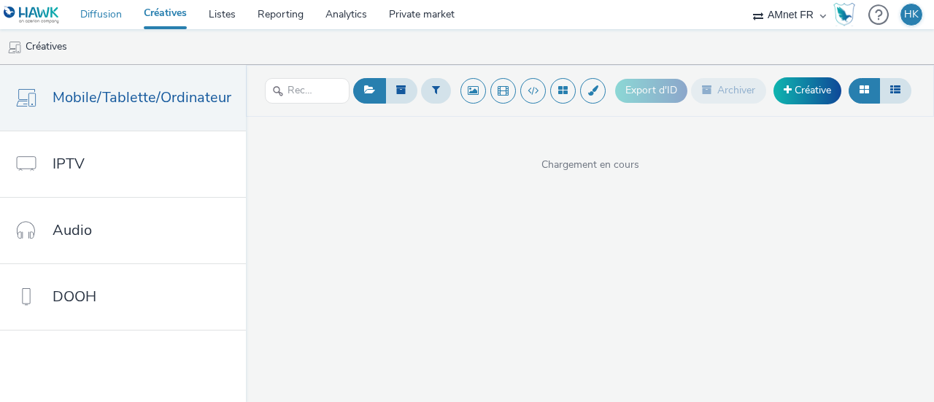
click at [88, 16] on link "Diffusion" at bounding box center [100, 14] width 63 height 29
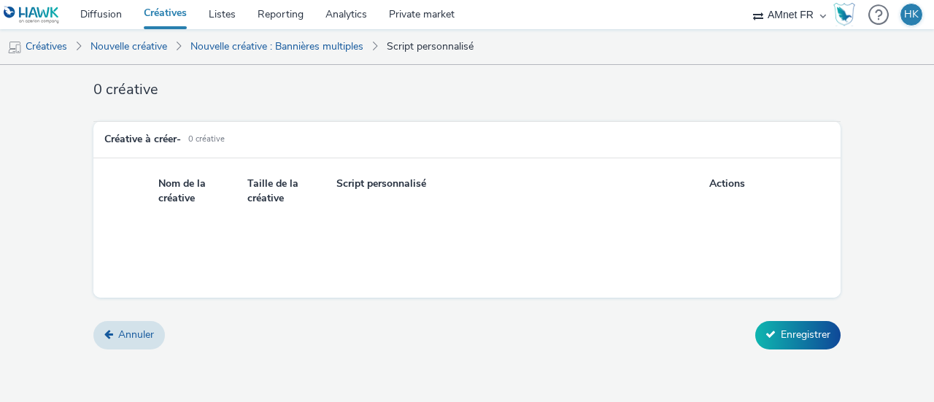
click at [158, 15] on link "Créatives" at bounding box center [165, 14] width 65 height 29
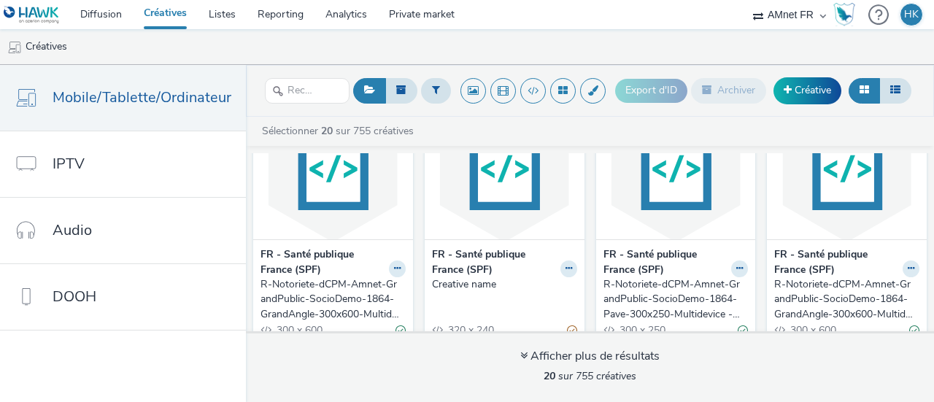
scroll to position [1066, 0]
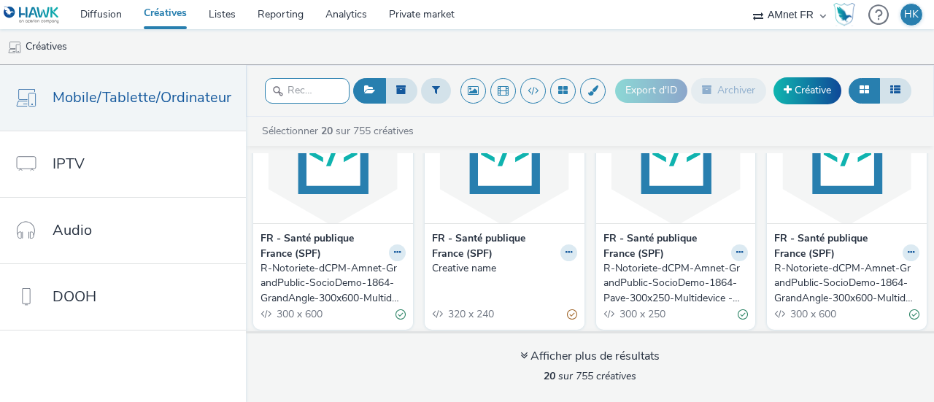
click at [306, 94] on input "text" at bounding box center [307, 91] width 85 height 26
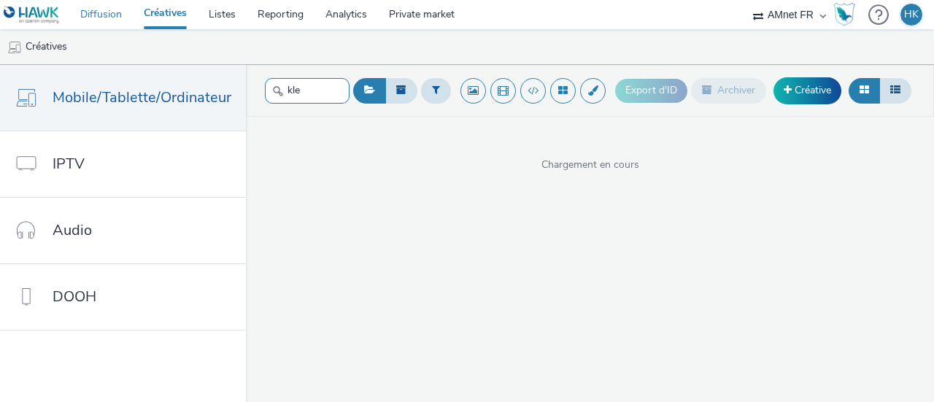
type input "kle"
click at [111, 14] on link "Diffusion" at bounding box center [100, 14] width 63 height 29
